Goal: Information Seeking & Learning: Find specific fact

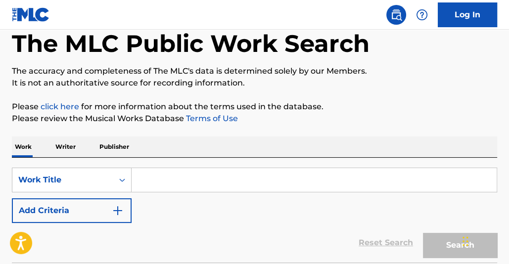
scroll to position [54, 0]
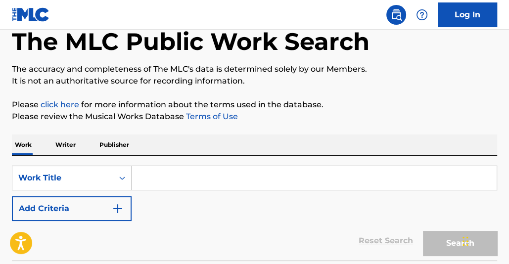
drag, startPoint x: 255, startPoint y: 183, endPoint x: 258, endPoint y: 172, distance: 12.1
click at [253, 182] on input "Search Form" at bounding box center [314, 178] width 365 height 24
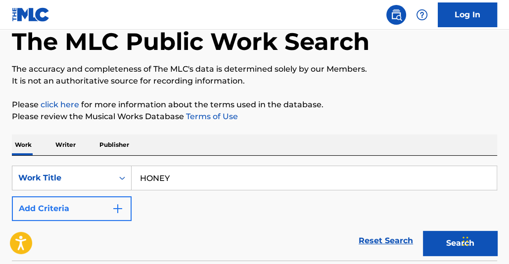
type input "HONEY"
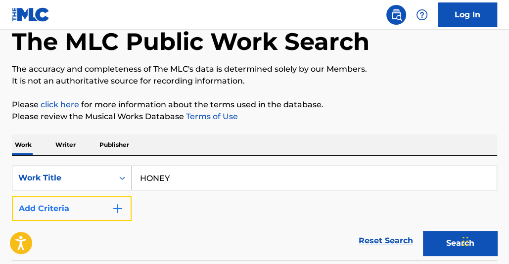
click at [119, 202] on button "Add Criteria" at bounding box center [72, 208] width 120 height 25
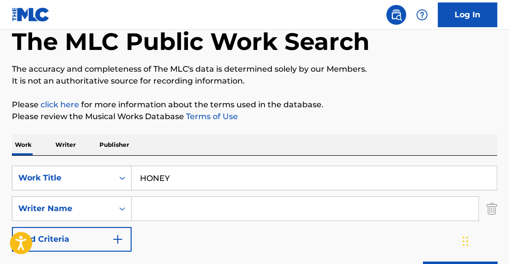
click at [168, 207] on input "Search Form" at bounding box center [305, 209] width 347 height 24
type input "SYKORA"
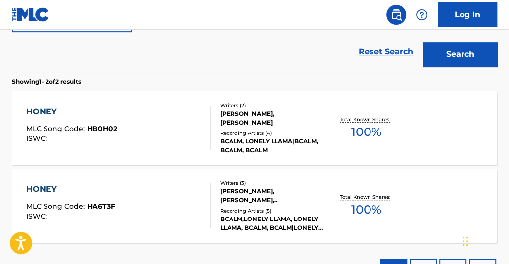
scroll to position [273, 0]
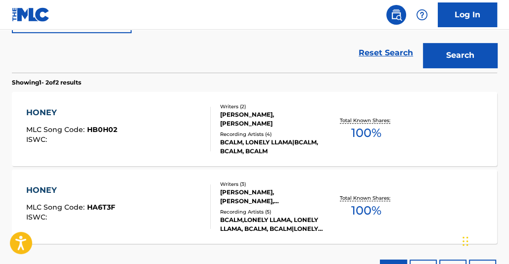
click at [361, 124] on span "100 %" at bounding box center [366, 133] width 30 height 18
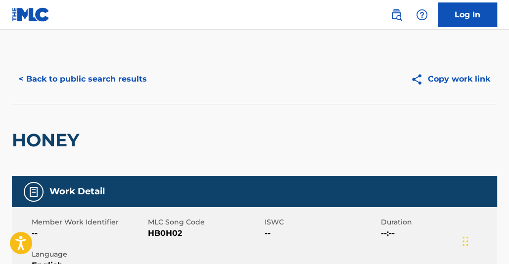
drag, startPoint x: 506, startPoint y: 60, endPoint x: 508, endPoint y: 71, distance: 11.1
click at [508, 71] on html "Accessibility Screen-Reader Guide, Feedback, and Issue Reporting | New window C…" at bounding box center [254, 132] width 509 height 264
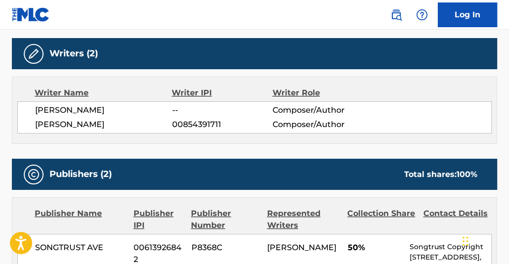
scroll to position [312, 0]
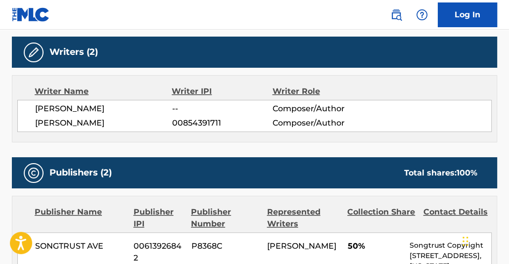
scroll to position [330, 0]
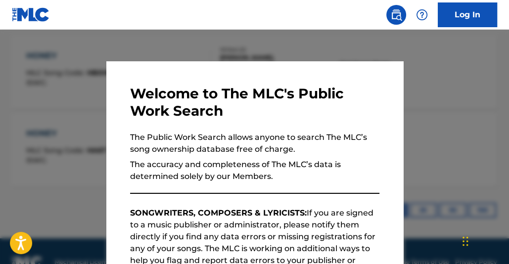
click at [477, 85] on div at bounding box center [254, 162] width 509 height 264
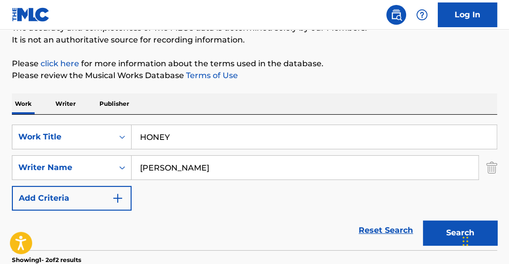
scroll to position [97, 0]
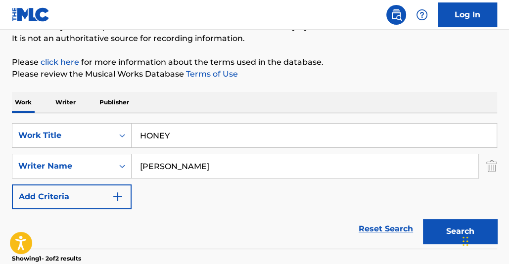
drag, startPoint x: 185, startPoint y: 136, endPoint x: 94, endPoint y: 104, distance: 96.8
type input "HEARTFELT"
click at [423, 219] on button "Search" at bounding box center [460, 231] width 74 height 25
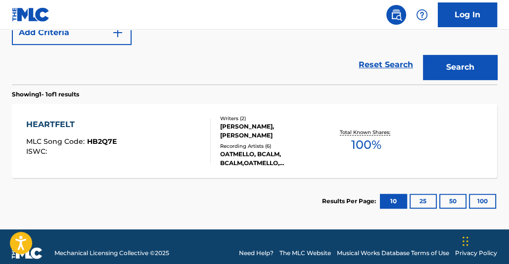
scroll to position [259, 0]
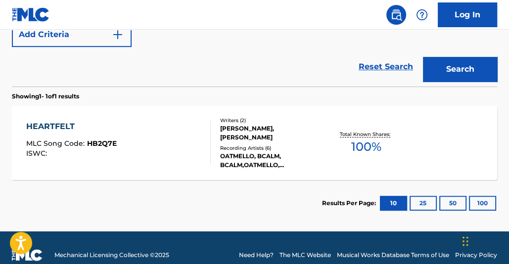
click at [372, 152] on span "100 %" at bounding box center [366, 147] width 30 height 18
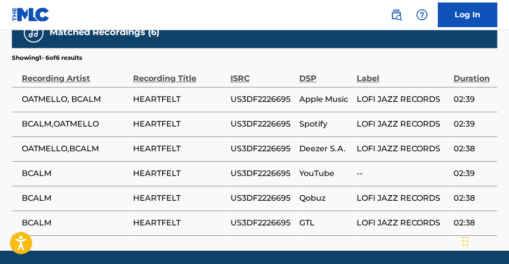
scroll to position [733, 0]
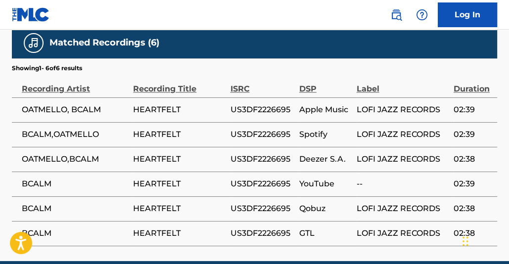
click at [245, 203] on span "US3DF2226695" at bounding box center [262, 209] width 64 height 12
click at [246, 203] on span "US3DF2226695" at bounding box center [262, 209] width 64 height 12
copy span "US3DF2226695"
drag, startPoint x: 4, startPoint y: 43, endPoint x: -8, endPoint y: 41, distance: 12.0
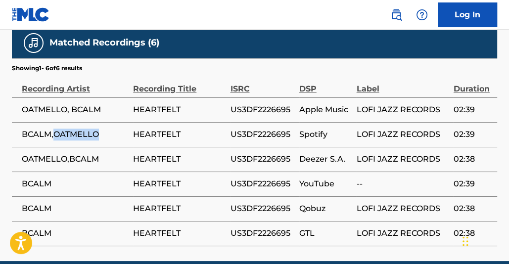
drag, startPoint x: 54, startPoint y: 124, endPoint x: 99, endPoint y: 121, distance: 44.6
click at [99, 129] on span "BCALM,OATMELLO" at bounding box center [75, 135] width 106 height 12
copy span "OATMELLO"
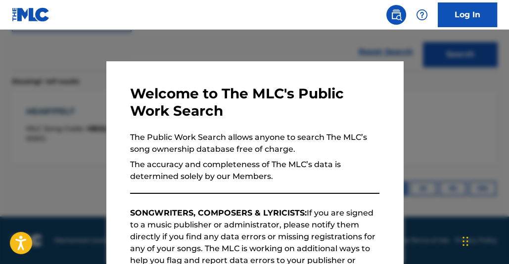
scroll to position [218, 0]
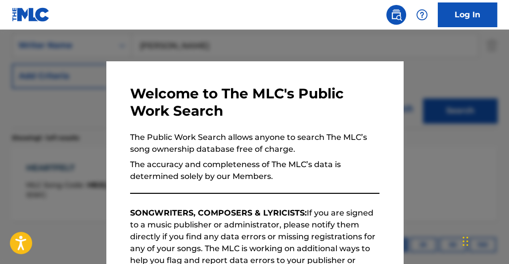
click at [455, 163] on div at bounding box center [254, 162] width 509 height 264
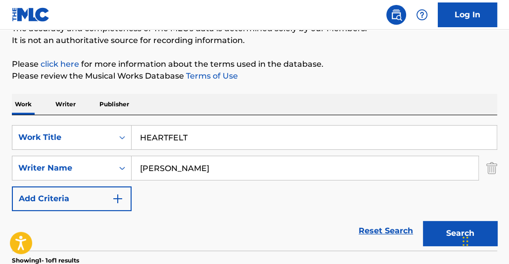
scroll to position [98, 0]
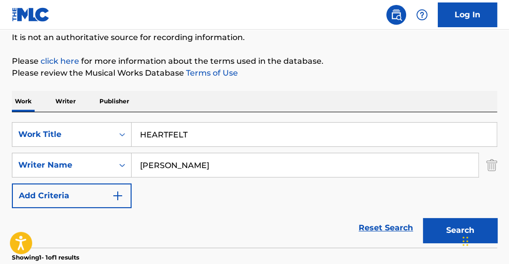
click at [68, 98] on p "Writer" at bounding box center [65, 101] width 26 height 21
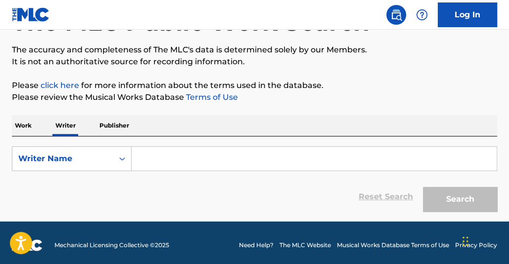
scroll to position [79, 0]
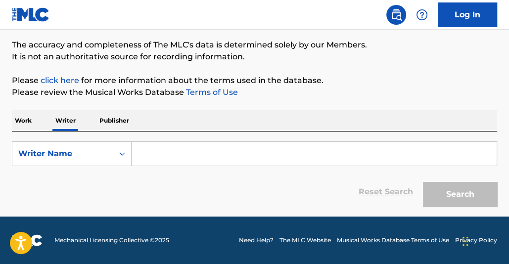
click at [206, 144] on input "Search Form" at bounding box center [314, 154] width 365 height 24
click at [214, 158] on input "Search Form" at bounding box center [314, 154] width 365 height 24
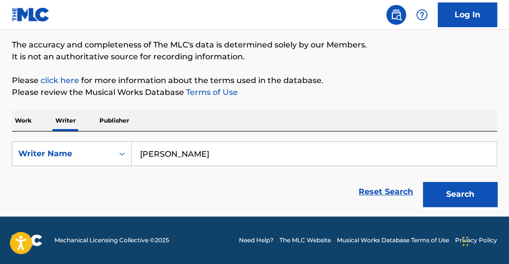
type input "[PERSON_NAME]"
click at [423, 182] on button "Search" at bounding box center [460, 194] width 74 height 25
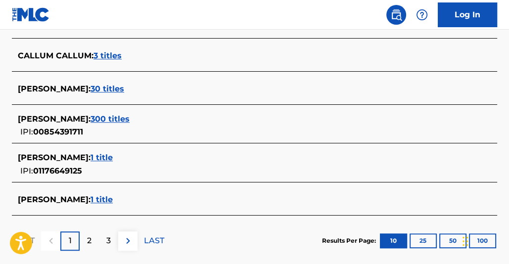
scroll to position [429, 0]
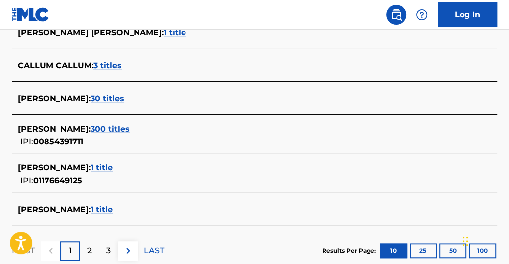
click at [118, 95] on span "30 titles" at bounding box center [107, 98] width 34 height 9
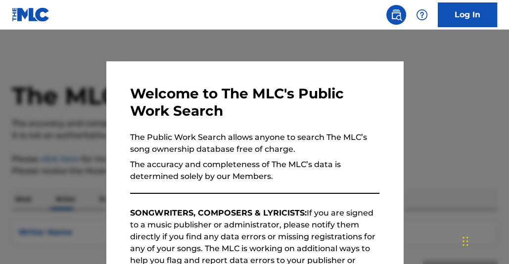
click at [254, 43] on div at bounding box center [254, 162] width 509 height 264
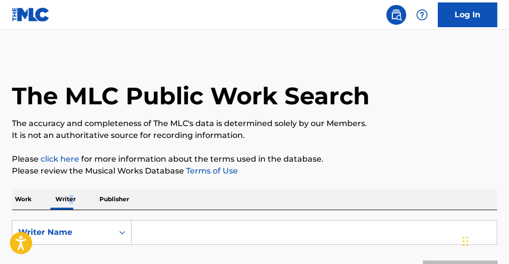
click at [70, 185] on div "The MLC Public Work Search The accuracy and completeness of The MLC's data is d…" at bounding box center [254, 172] width 509 height 236
click at [212, 229] on input "Search Form" at bounding box center [314, 233] width 365 height 24
type input "[PERSON_NAME]"
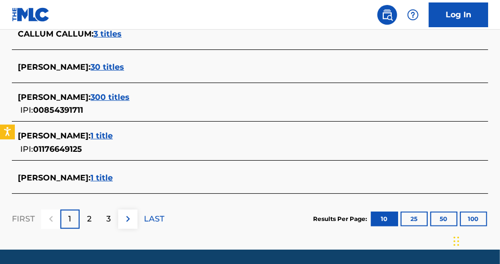
scroll to position [451, 0]
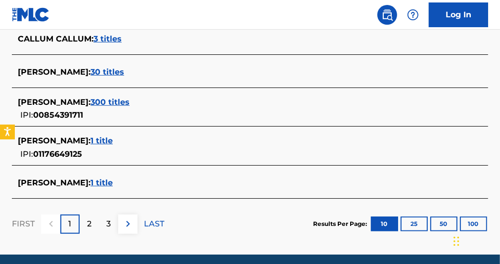
click at [105, 101] on span "300 titles" at bounding box center [109, 101] width 39 height 9
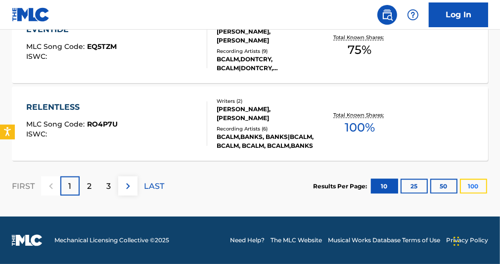
click at [469, 191] on button "100" at bounding box center [473, 186] width 27 height 15
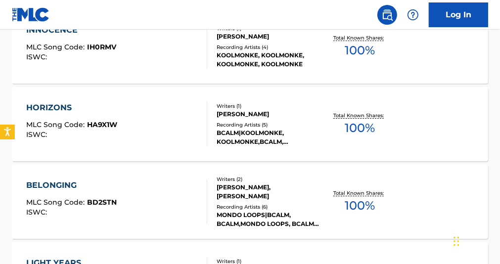
scroll to position [7928, 0]
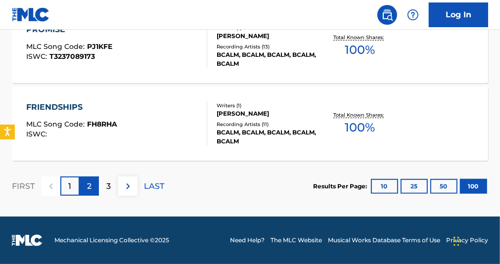
click at [89, 189] on p "2" at bounding box center [89, 186] width 4 height 12
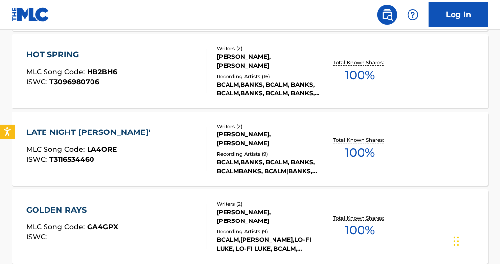
scroll to position [7515, 0]
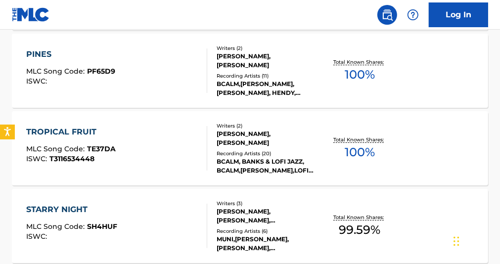
click at [379, 147] on div "Total Known Shares: 100 %" at bounding box center [359, 149] width 79 height 30
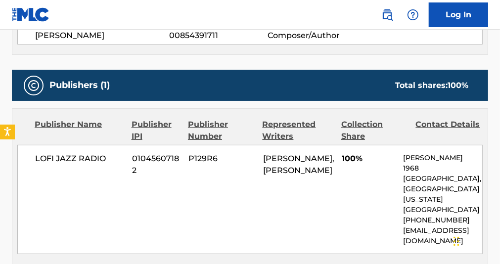
scroll to position [398, 0]
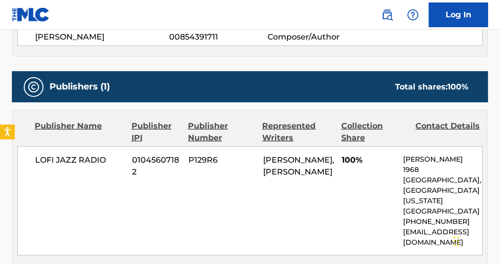
click at [87, 161] on span "LOFI JAZZ RADIO" at bounding box center [79, 160] width 89 height 12
copy div "LOFI JAZZ RADIO"
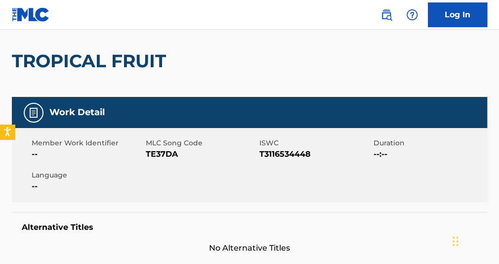
scroll to position [63, 0]
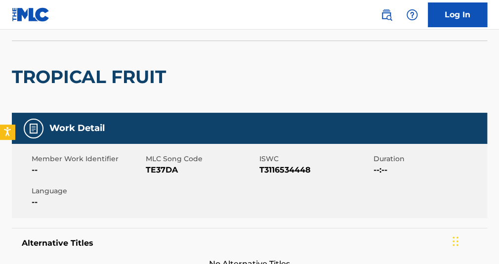
click at [285, 170] on span "T3116534448" at bounding box center [316, 170] width 112 height 12
click at [286, 170] on span "T3116534448" at bounding box center [316, 170] width 112 height 12
copy span "T3116534448"
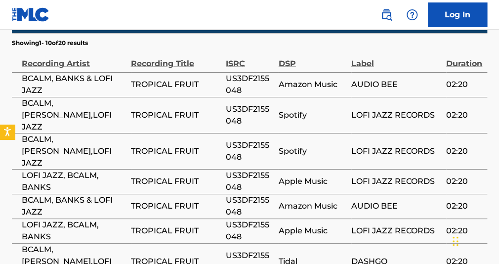
scroll to position [670, 0]
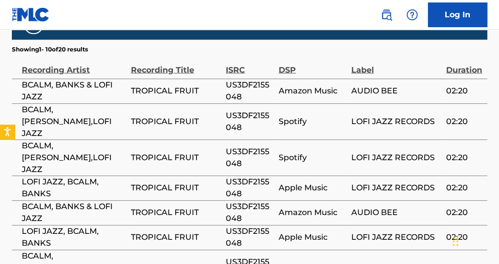
click at [231, 79] on span "US3DF2155048" at bounding box center [250, 91] width 48 height 24
click at [233, 79] on span "US3DF2155048" at bounding box center [250, 91] width 48 height 24
copy span "US3DF2155048"
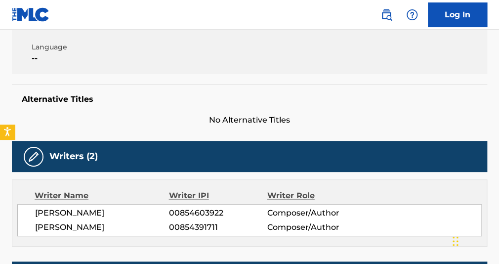
scroll to position [0, 0]
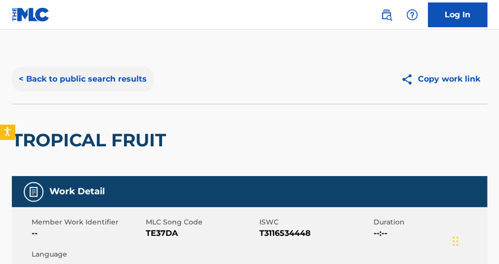
click at [66, 82] on button "< Back to public search results" at bounding box center [83, 79] width 142 height 25
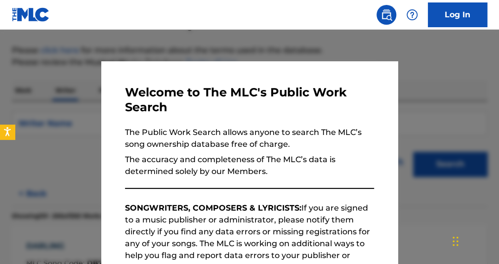
click at [197, 45] on div at bounding box center [249, 162] width 499 height 264
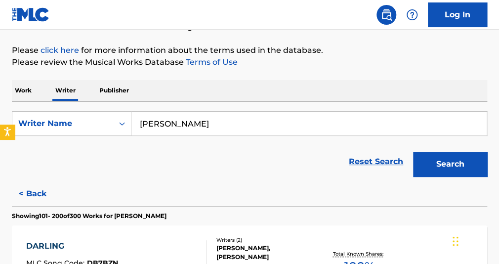
scroll to position [7049, 0]
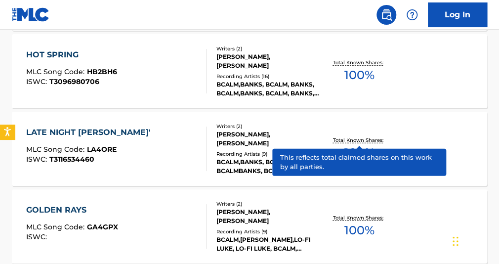
click at [378, 141] on p "Total Known Shares:" at bounding box center [359, 139] width 53 height 7
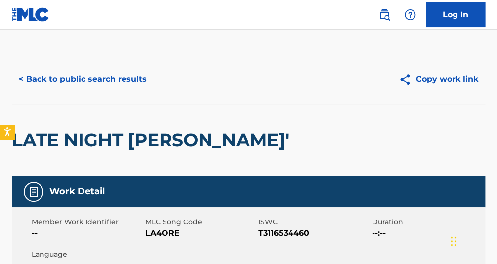
click at [279, 234] on span "T3116534460" at bounding box center [314, 233] width 111 height 12
click at [280, 233] on span "T3116534460" at bounding box center [314, 233] width 111 height 12
copy span "T3116534460"
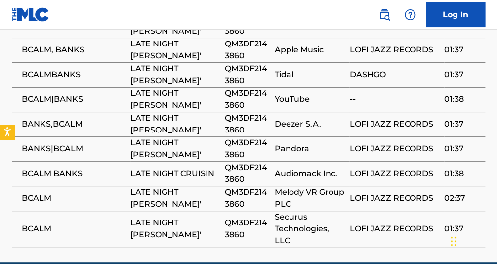
scroll to position [745, 0]
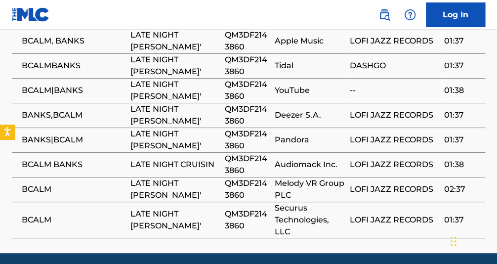
click at [243, 209] on span "QM3DF2143860" at bounding box center [247, 220] width 45 height 24
click at [243, 208] on span "QM3DF2143860" at bounding box center [247, 220] width 45 height 24
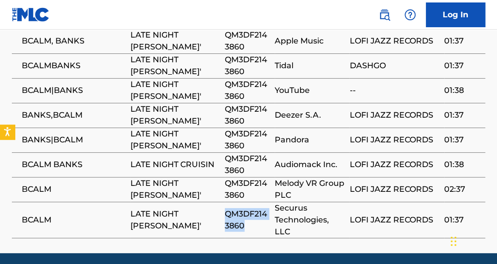
click at [243, 208] on span "QM3DF2143860" at bounding box center [247, 220] width 45 height 24
copy span "QM3DF2143860"
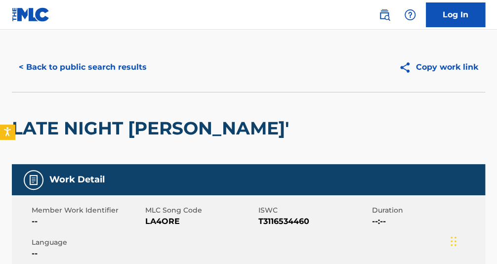
scroll to position [0, 0]
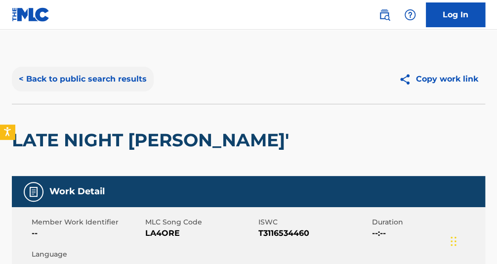
click at [106, 76] on button "< Back to public search results" at bounding box center [83, 79] width 142 height 25
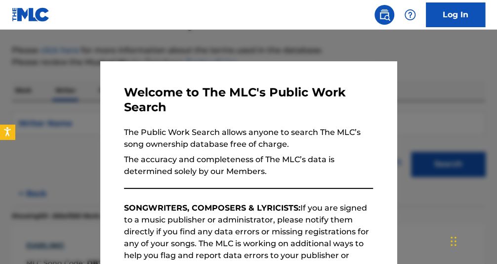
click at [451, 58] on div at bounding box center [248, 162] width 497 height 264
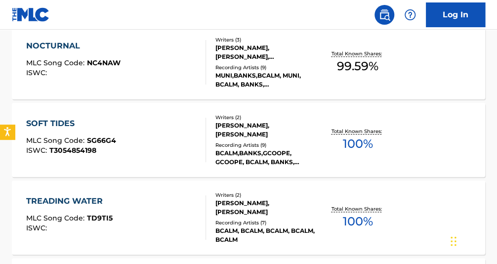
scroll to position [7928, 0]
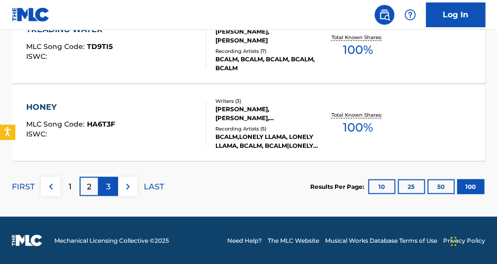
click at [109, 188] on p "3" at bounding box center [108, 186] width 4 height 12
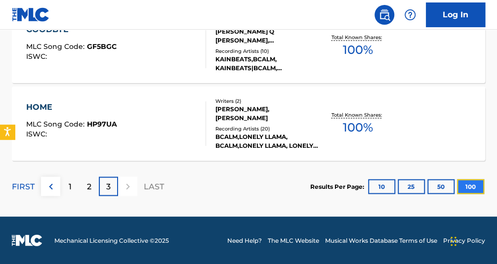
click at [470, 191] on button "100" at bounding box center [470, 186] width 27 height 15
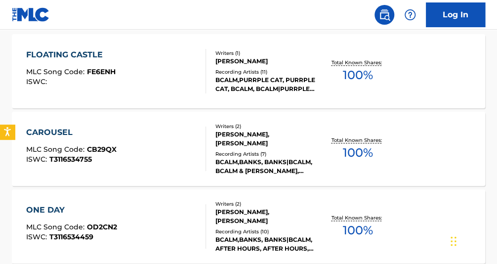
click at [344, 144] on span "100 %" at bounding box center [358, 153] width 30 height 18
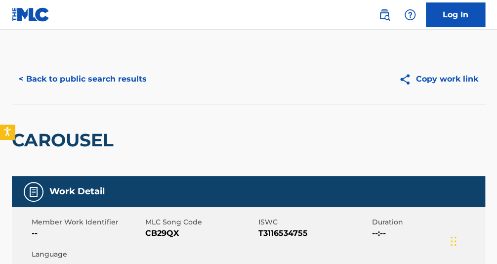
click at [285, 232] on span "T3116534755" at bounding box center [314, 233] width 111 height 12
copy span "T3116534755"
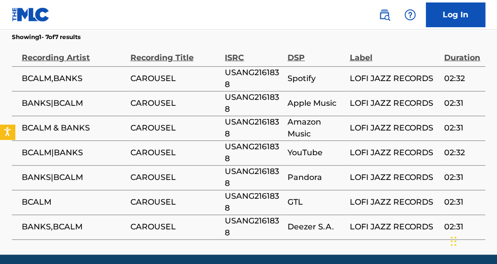
scroll to position [684, 0]
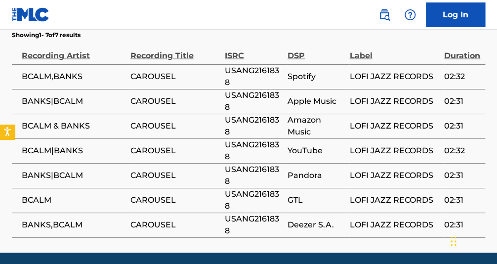
click at [237, 65] on span "USANG2161838" at bounding box center [254, 77] width 58 height 24
copy span "USANG2161838"
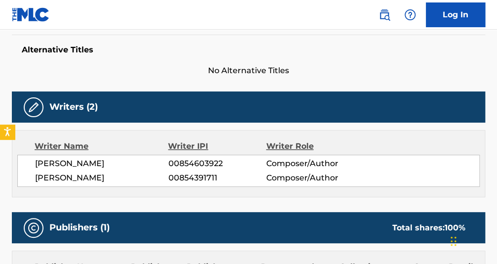
scroll to position [249, 0]
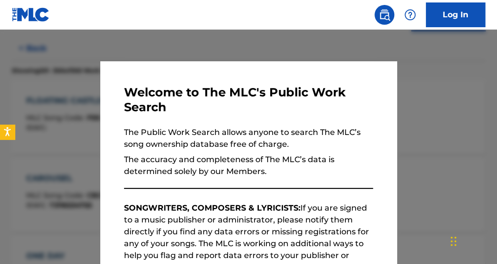
drag, startPoint x: 458, startPoint y: 108, endPoint x: 469, endPoint y: 109, distance: 11.0
click at [460, 108] on div at bounding box center [248, 162] width 497 height 264
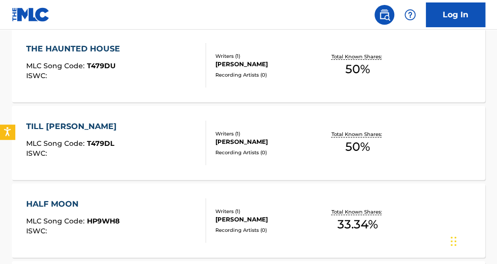
scroll to position [373, 0]
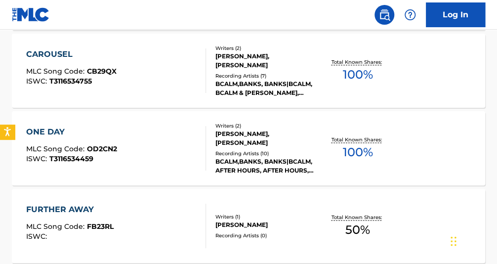
click at [364, 147] on span "100 %" at bounding box center [358, 152] width 30 height 18
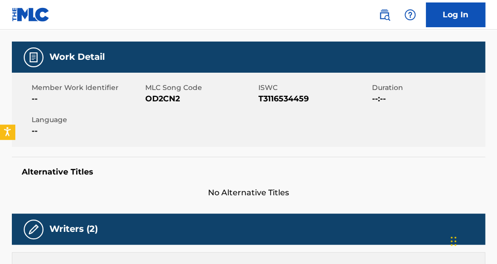
scroll to position [136, 0]
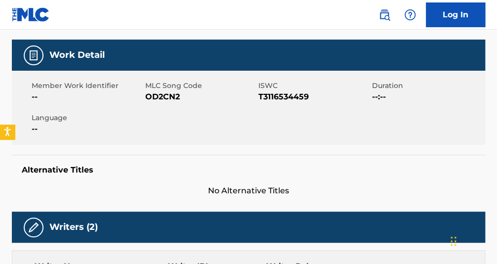
click at [288, 97] on span "T3116534459" at bounding box center [314, 97] width 111 height 12
click at [288, 96] on span "T3116534459" at bounding box center [314, 97] width 111 height 12
copy span "T3116534459"
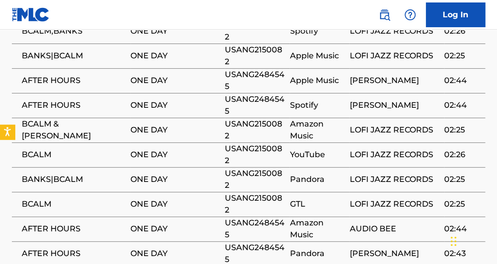
scroll to position [674, 0]
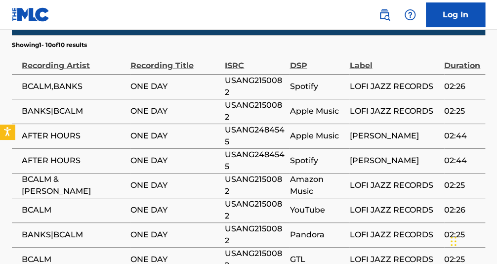
click at [237, 102] on span "USANG2150082" at bounding box center [255, 111] width 60 height 24
click at [237, 99] on span "USANG2150082" at bounding box center [255, 111] width 60 height 24
copy span "USANG2150082"
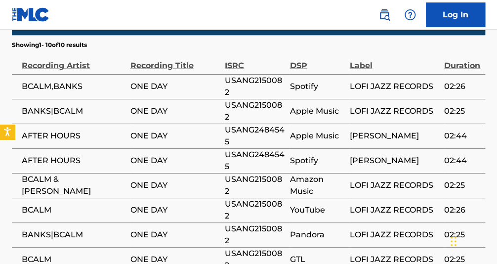
drag, startPoint x: 496, startPoint y: 179, endPoint x: 503, endPoint y: 149, distance: 30.9
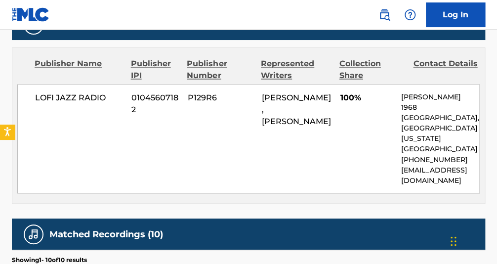
scroll to position [423, 0]
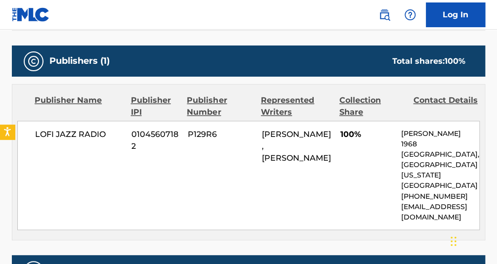
click at [90, 131] on span "LOFI JAZZ RADIO" at bounding box center [79, 135] width 89 height 12
copy div "LOFI JAZZ RADIO"
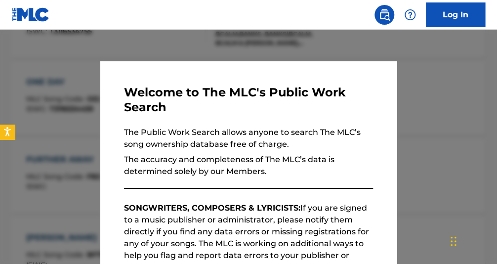
click at [448, 128] on div at bounding box center [248, 162] width 497 height 264
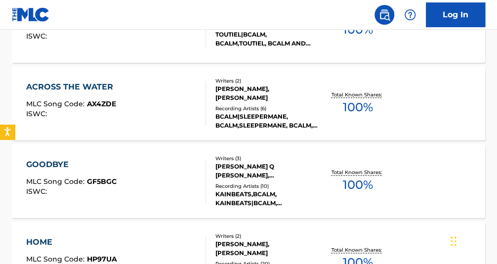
scroll to position [7928, 0]
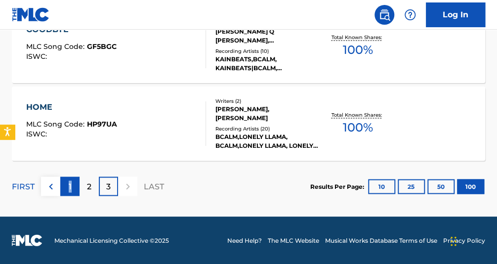
click at [70, 187] on p "1" at bounding box center [70, 186] width 3 height 12
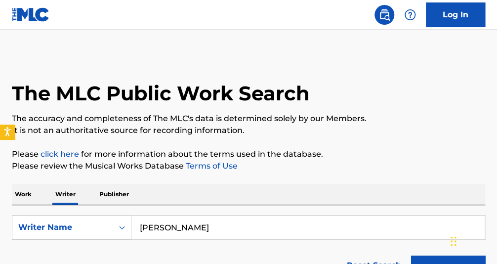
scroll to position [7205, 0]
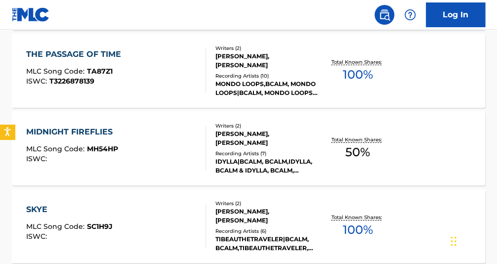
click at [363, 152] on span "50 %" at bounding box center [358, 152] width 25 height 18
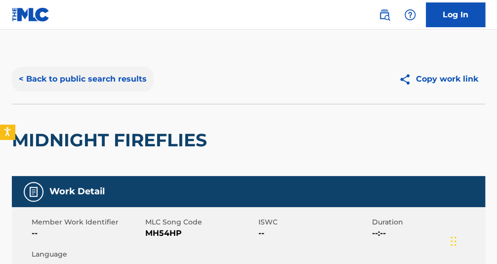
click at [44, 84] on button "< Back to public search results" at bounding box center [83, 79] width 142 height 25
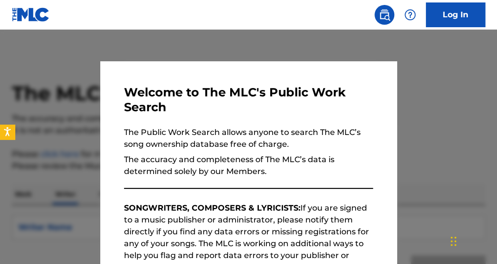
scroll to position [104, 0]
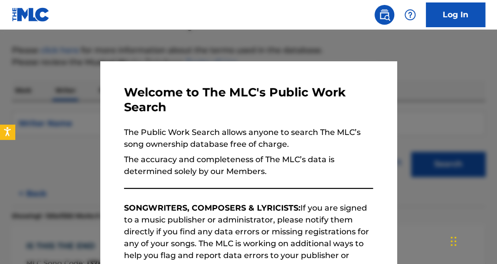
click at [312, 46] on div at bounding box center [248, 162] width 497 height 264
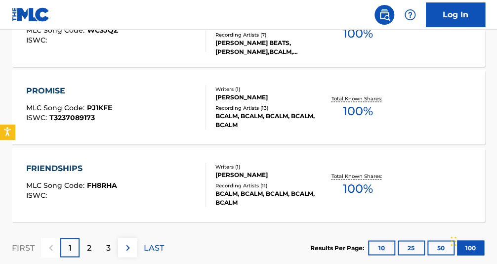
scroll to position [7928, 0]
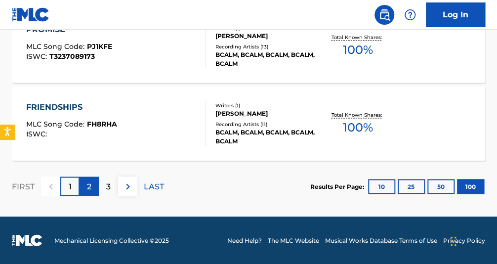
click at [87, 182] on p "2" at bounding box center [89, 186] width 4 height 12
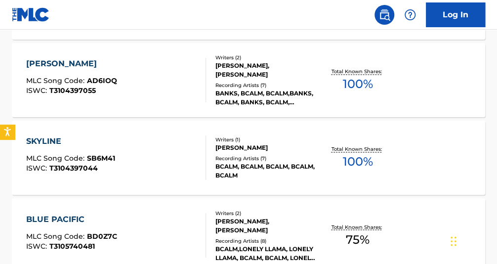
scroll to position [0, 0]
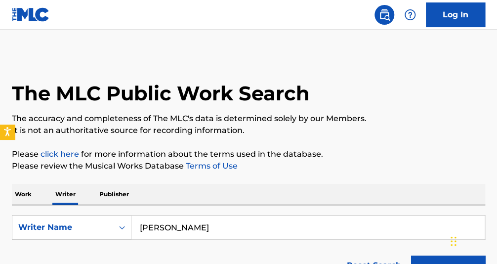
click at [481, 71] on div "The MLC Public Work Search" at bounding box center [249, 87] width 474 height 67
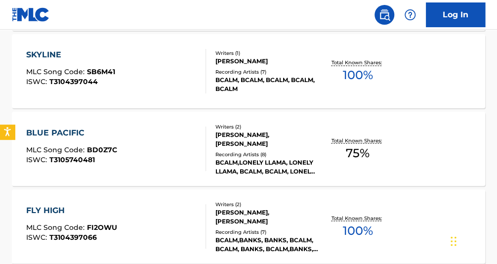
scroll to position [7359, 0]
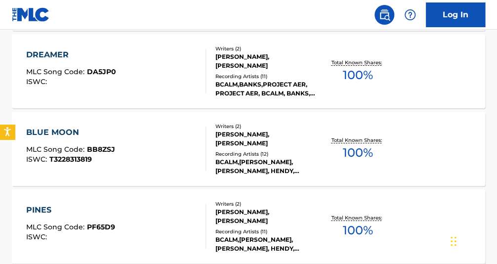
click at [362, 152] on span "100 %" at bounding box center [358, 153] width 30 height 18
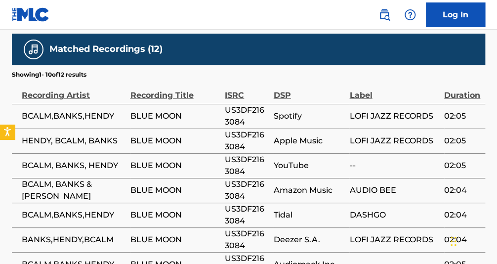
scroll to position [633, 0]
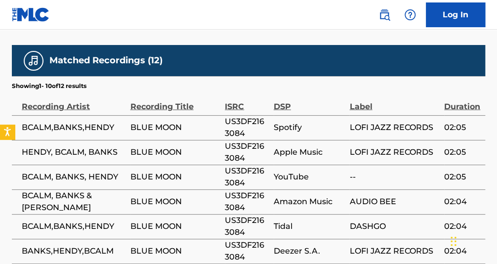
click at [245, 116] on span "US3DF2163084" at bounding box center [247, 128] width 44 height 24
drag, startPoint x: 496, startPoint y: 172, endPoint x: 502, endPoint y: 143, distance: 29.3
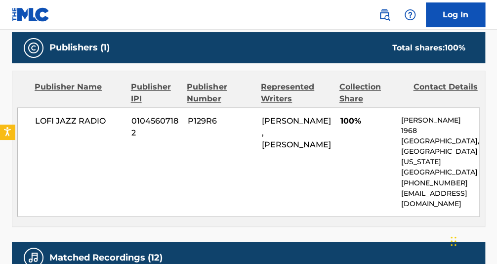
scroll to position [400, 0]
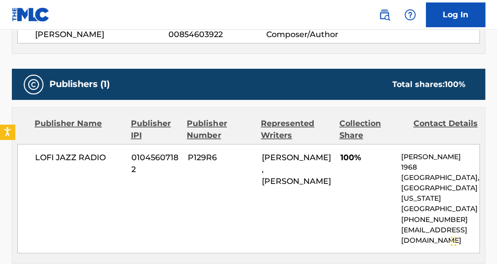
click at [80, 156] on span "LOFI JAZZ RADIO" at bounding box center [79, 158] width 89 height 12
click at [81, 156] on span "LOFI JAZZ RADIO" at bounding box center [79, 158] width 89 height 12
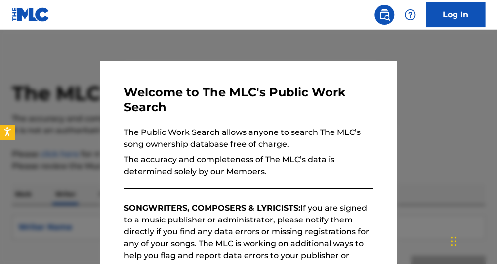
scroll to position [104, 0]
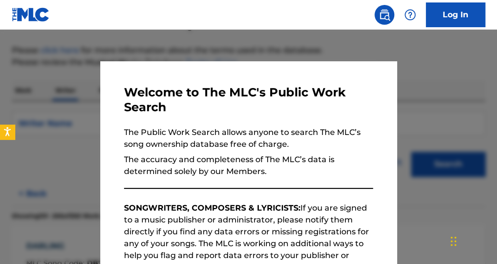
drag, startPoint x: 277, startPoint y: 42, endPoint x: 352, endPoint y: 59, distance: 76.8
click at [284, 43] on div at bounding box center [248, 162] width 497 height 264
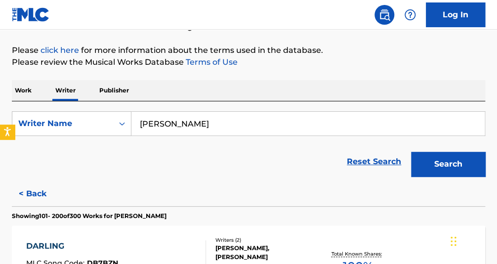
click at [26, 93] on p "Work" at bounding box center [23, 90] width 23 height 21
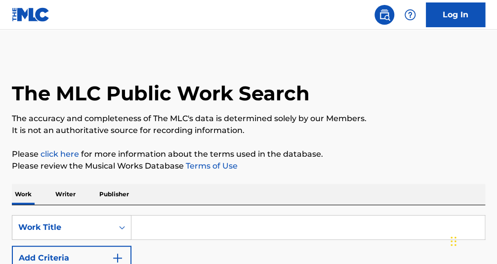
drag, startPoint x: 214, startPoint y: 225, endPoint x: 210, endPoint y: 221, distance: 6.3
click at [212, 223] on input "Search Form" at bounding box center [309, 228] width 354 height 24
type input "ROUNDEER"
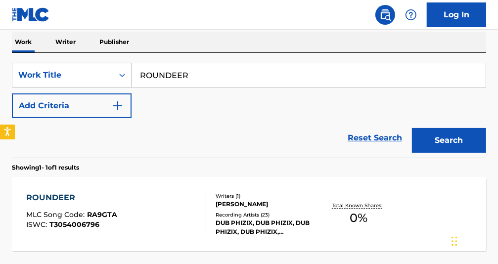
scroll to position [150, 0]
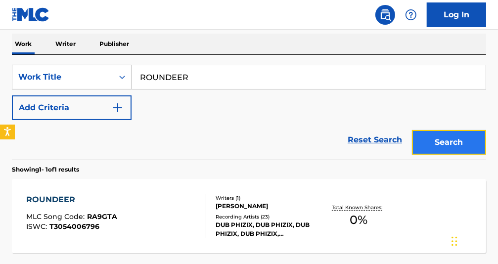
click at [475, 147] on button "Search" at bounding box center [449, 142] width 74 height 25
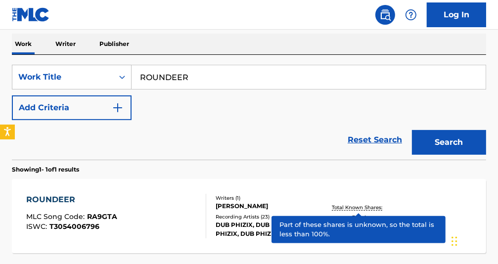
click at [372, 209] on p "Total Known Shares:" at bounding box center [358, 207] width 53 height 7
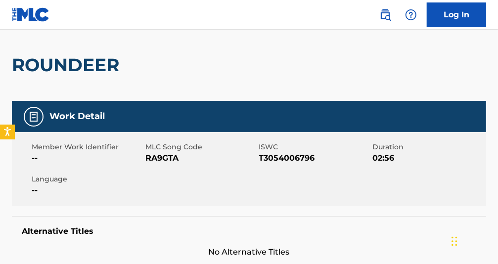
scroll to position [77, 0]
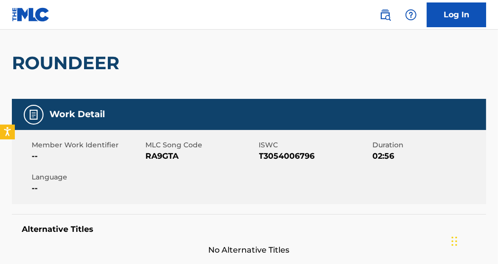
click at [295, 159] on span "T3054006796" at bounding box center [314, 156] width 111 height 12
click at [294, 158] on span "T3054006796" at bounding box center [314, 156] width 111 height 12
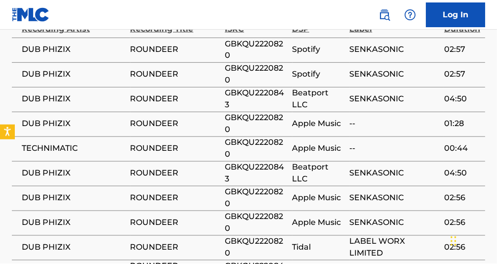
scroll to position [558, 0]
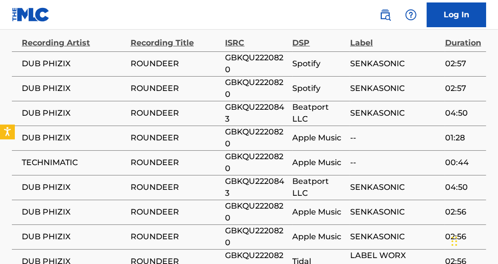
click at [272, 59] on span "GBKQU2220820" at bounding box center [256, 64] width 62 height 24
click at [248, 109] on span "GBKQU2220843" at bounding box center [256, 113] width 62 height 24
click at [473, 126] on td "01:28" at bounding box center [465, 138] width 41 height 25
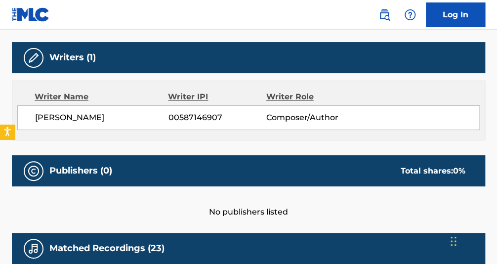
scroll to position [300, 0]
